Goal: Check status: Check status

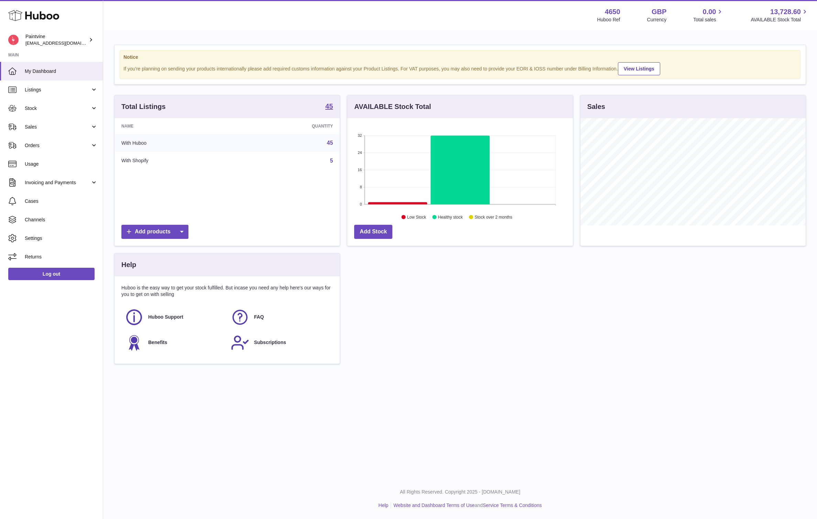
scroll to position [107, 225]
click at [40, 127] on span "Sales" at bounding box center [58, 127] width 66 height 7
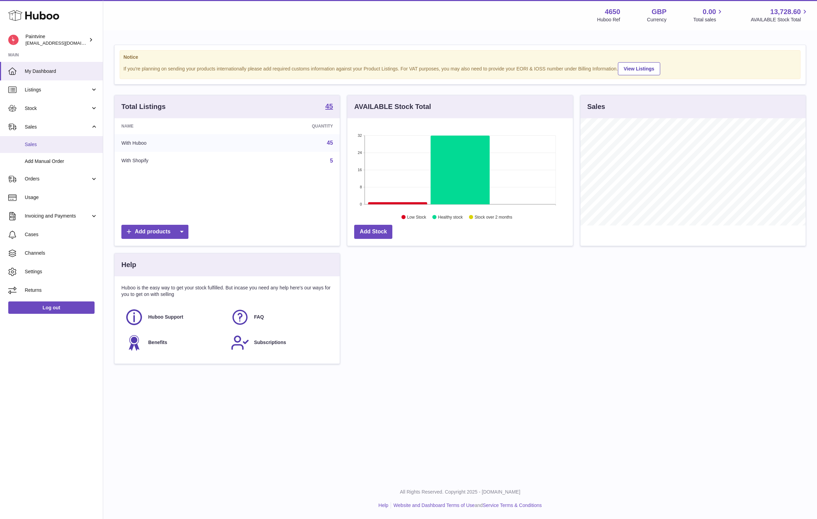
click at [41, 151] on link "Sales" at bounding box center [51, 144] width 103 height 17
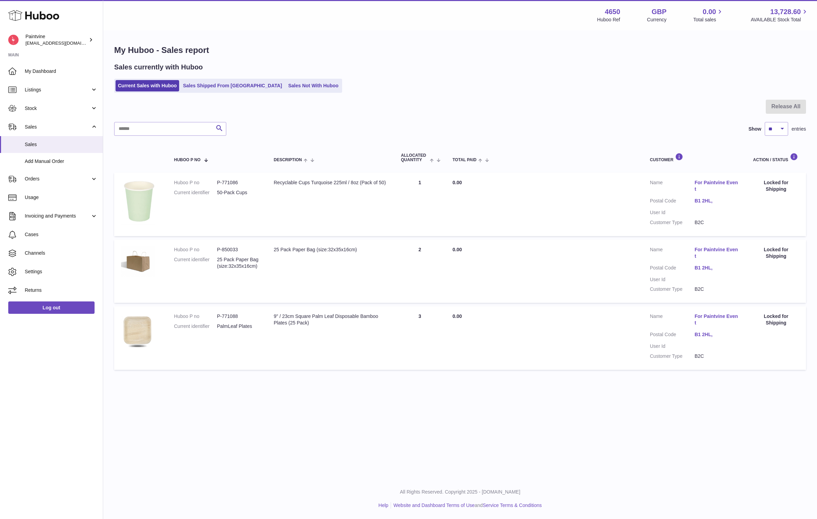
click at [213, 93] on div "My Huboo - Sales report Sales currently with Huboo Current Sales with Huboo Sal…" at bounding box center [459, 209] width 713 height 356
click at [209, 89] on link "Sales Shipped From [GEOGRAPHIC_DATA]" at bounding box center [232, 85] width 104 height 11
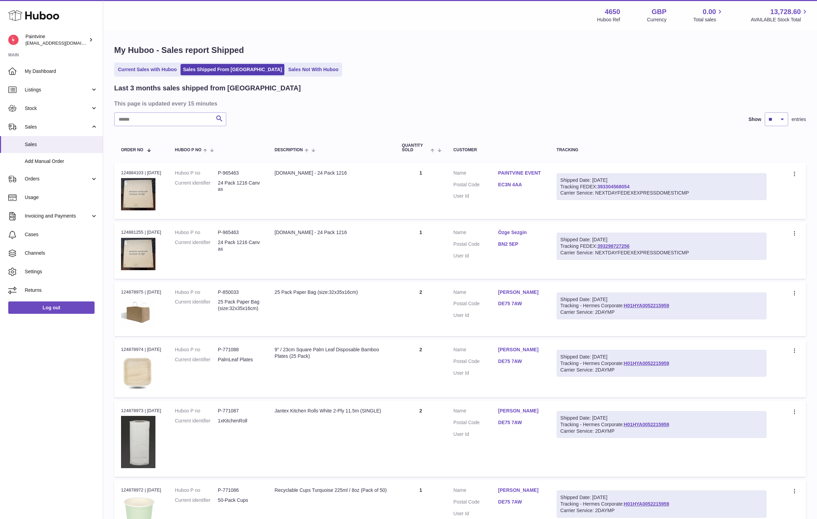
click at [619, 185] on link "393304568054" at bounding box center [613, 186] width 32 height 5
click at [514, 184] on link "EC3N 4AA" at bounding box center [520, 184] width 45 height 7
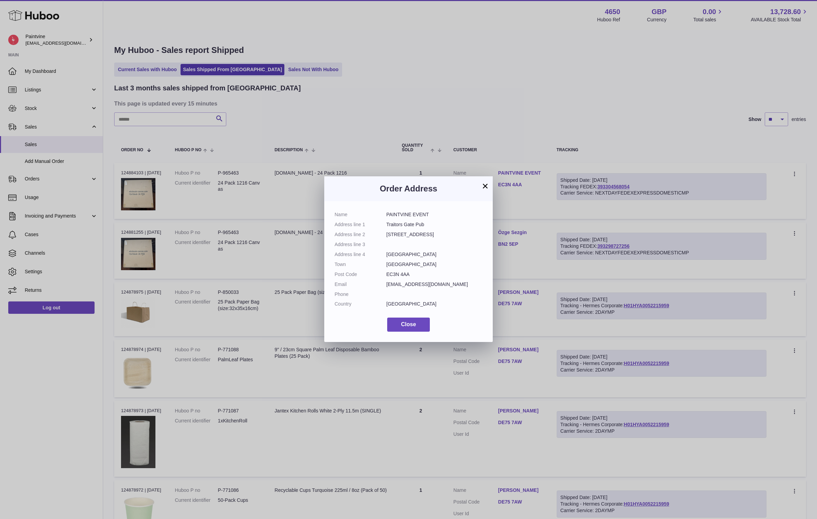
click at [392, 274] on dd "EC3N 4AA" at bounding box center [434, 274] width 96 height 7
copy dl "EC3N 4AA"
